Goal: Task Accomplishment & Management: Manage account settings

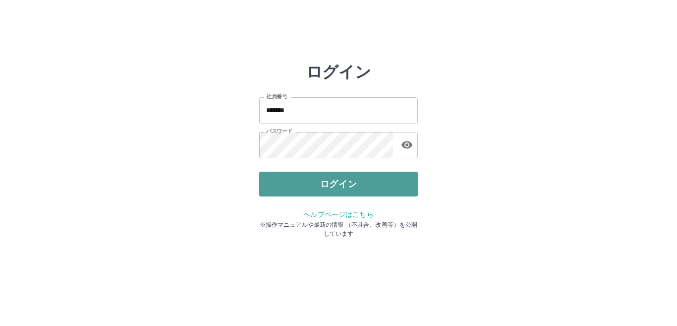
click at [282, 175] on button "ログイン" at bounding box center [338, 183] width 159 height 25
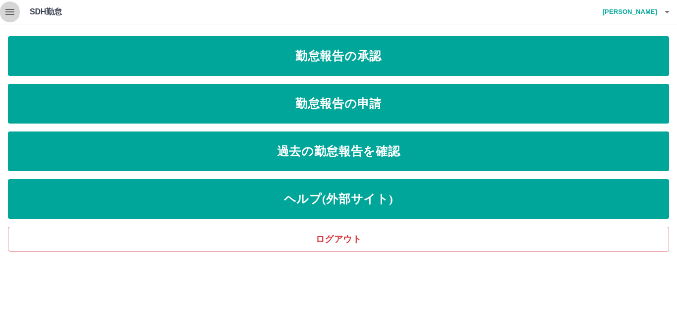
click at [7, 13] on icon "button" at bounding box center [10, 12] width 12 height 12
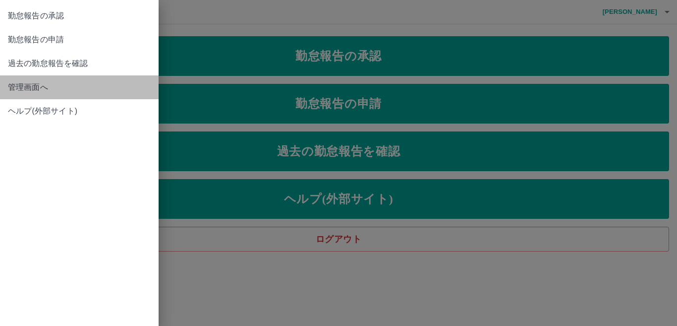
click at [34, 87] on span "管理画面へ" at bounding box center [79, 87] width 143 height 12
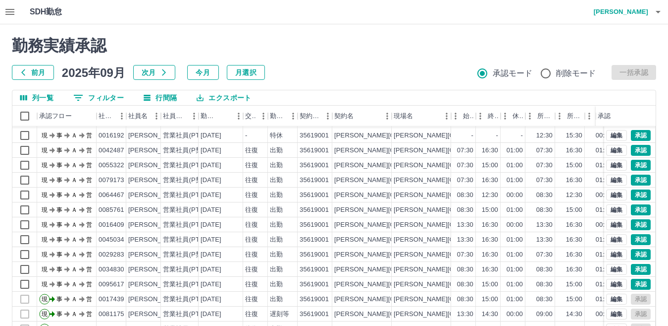
scroll to position [93, 0]
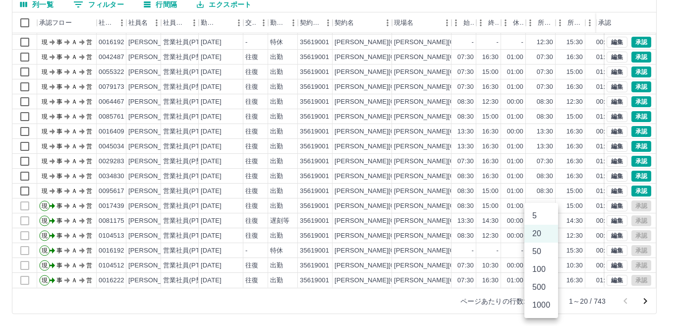
click at [549, 301] on body "SDH勤怠 [PERSON_NAME] 勤務実績承認 前月 [DATE] 次月 今月 月選択 承認モード 削除モード 一括承認 列一覧 0 フィルター 行間隔…" at bounding box center [338, 116] width 677 height 419
click at [546, 283] on li "500" at bounding box center [541, 287] width 34 height 18
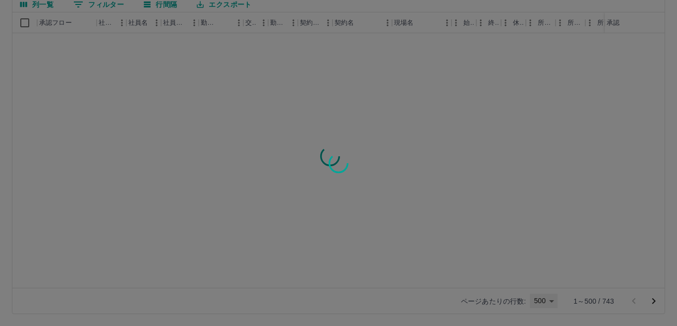
type input "***"
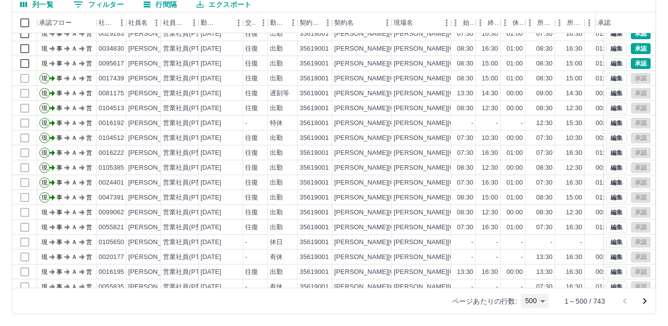
scroll to position [198, 0]
